Goal: Navigation & Orientation: Find specific page/section

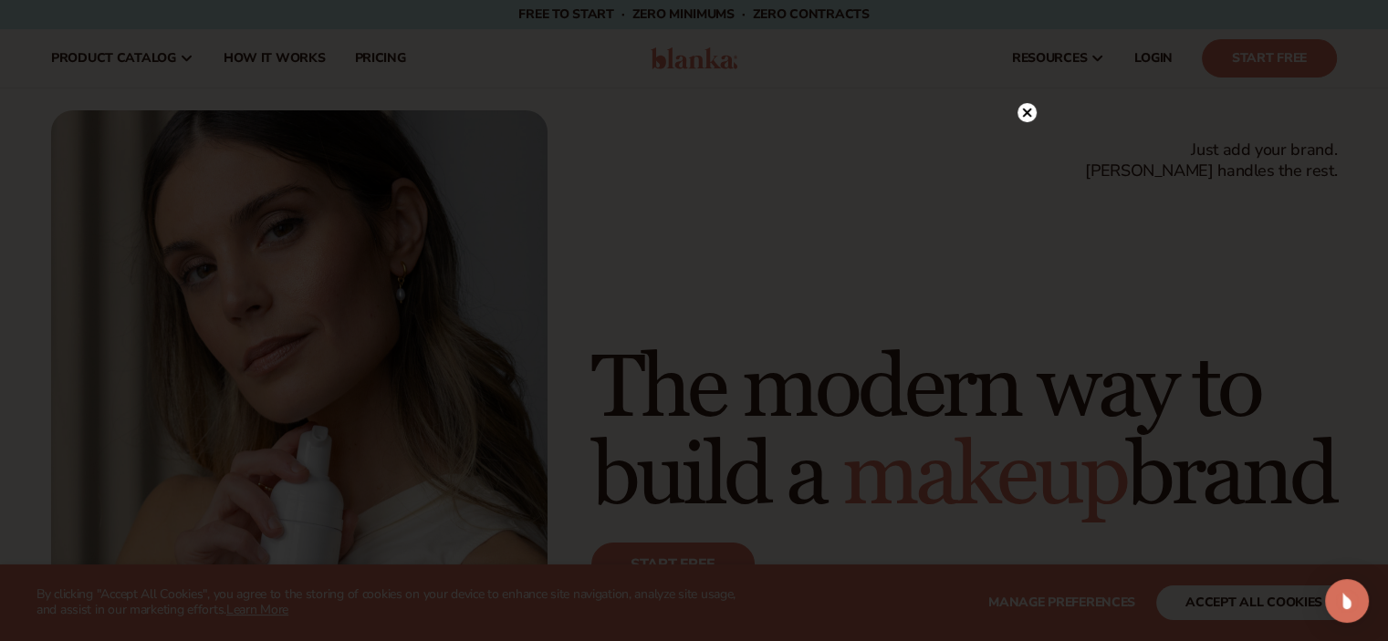
click at [1025, 108] on circle at bounding box center [1026, 112] width 19 height 19
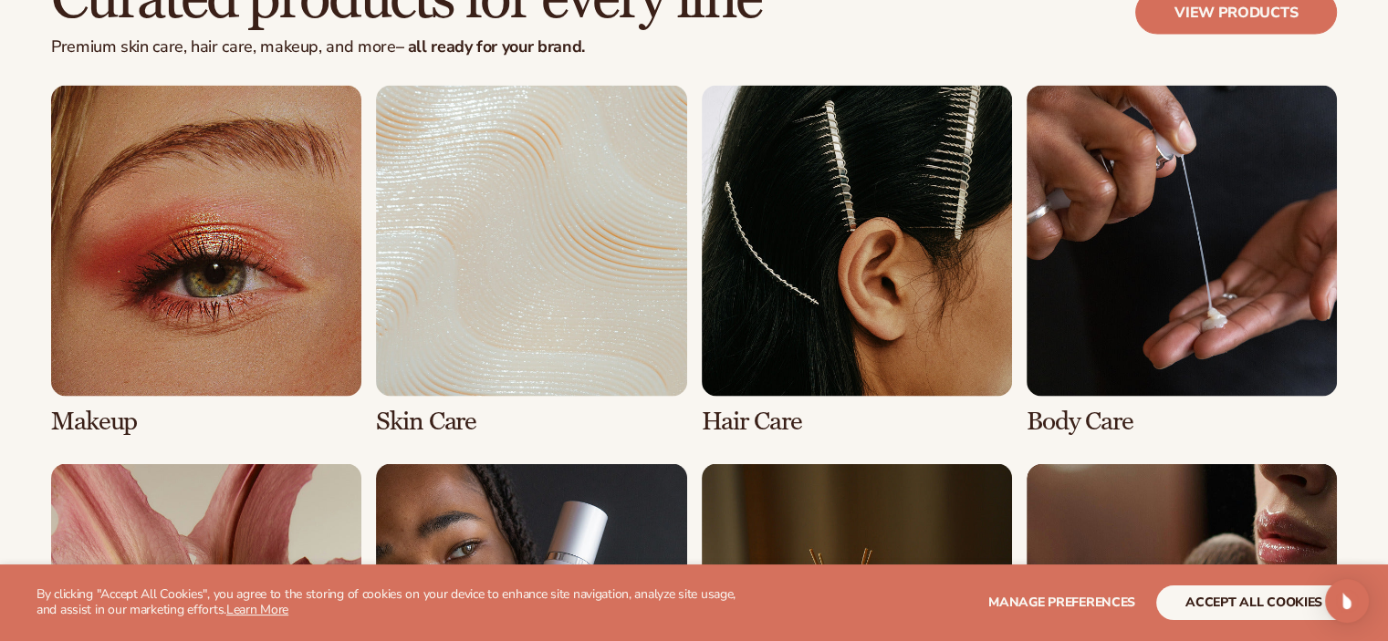
scroll to position [3836, 0]
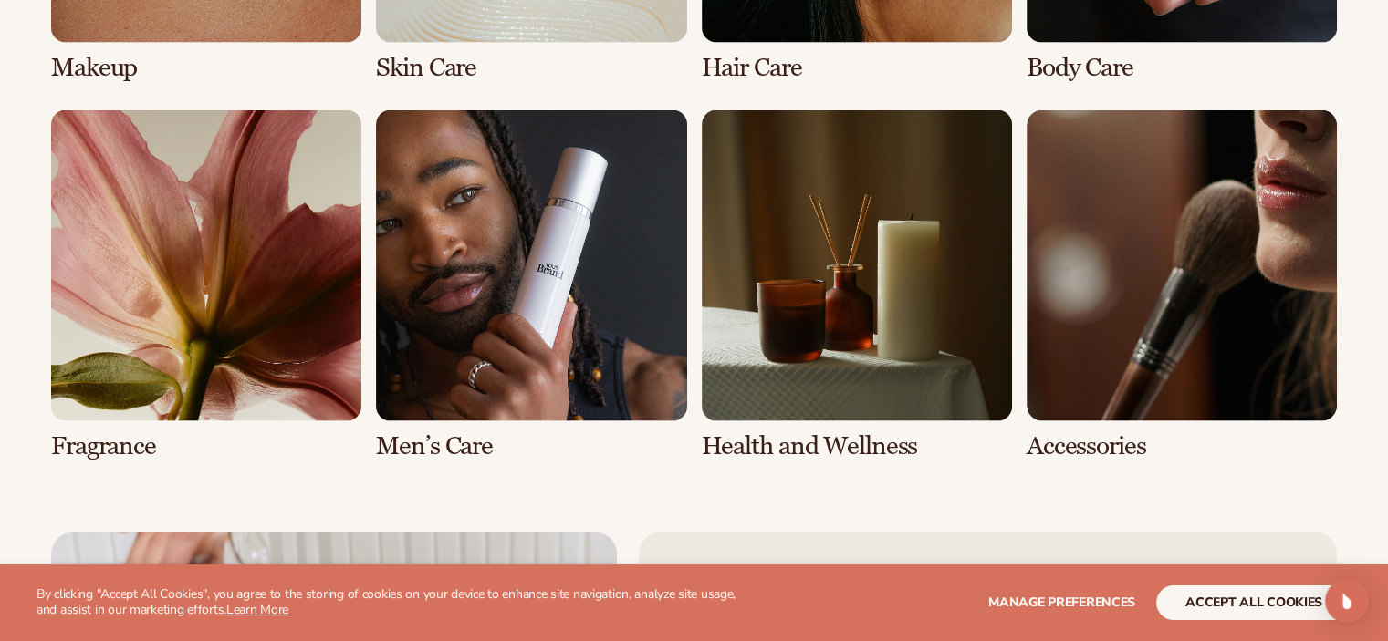
click at [1164, 332] on link "8 / 8" at bounding box center [1181, 284] width 310 height 349
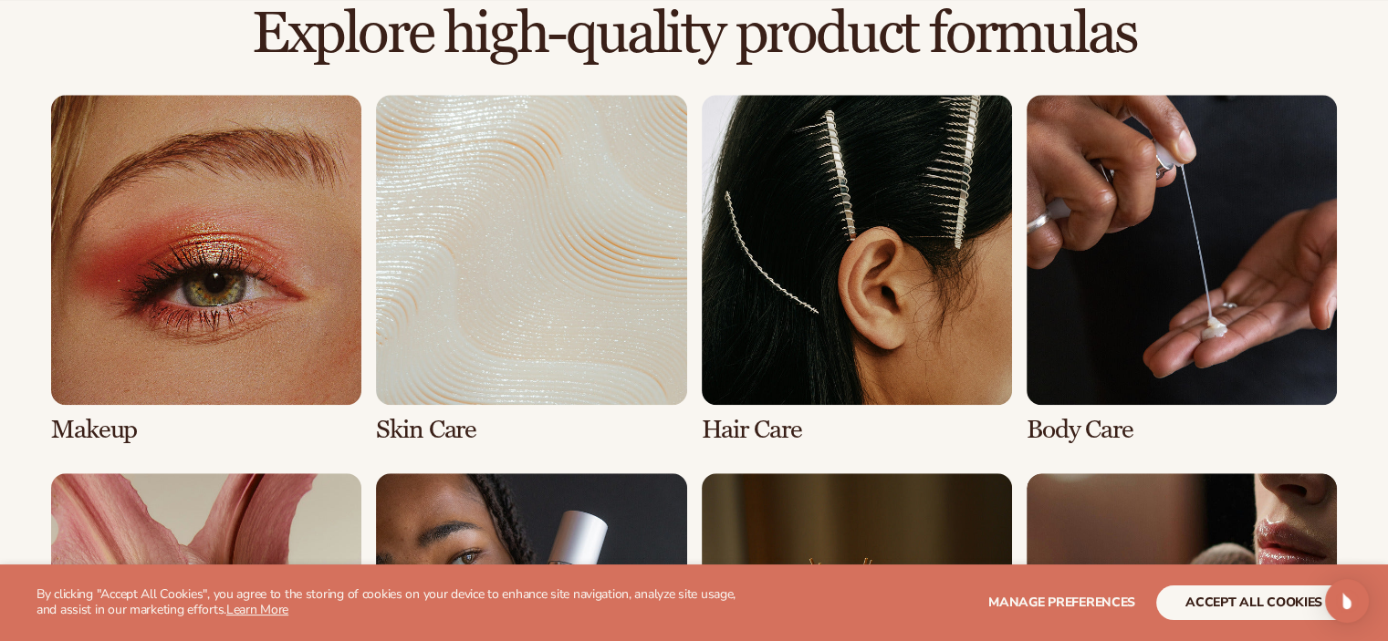
scroll to position [1460, 0]
